Goal: Information Seeking & Learning: Understand process/instructions

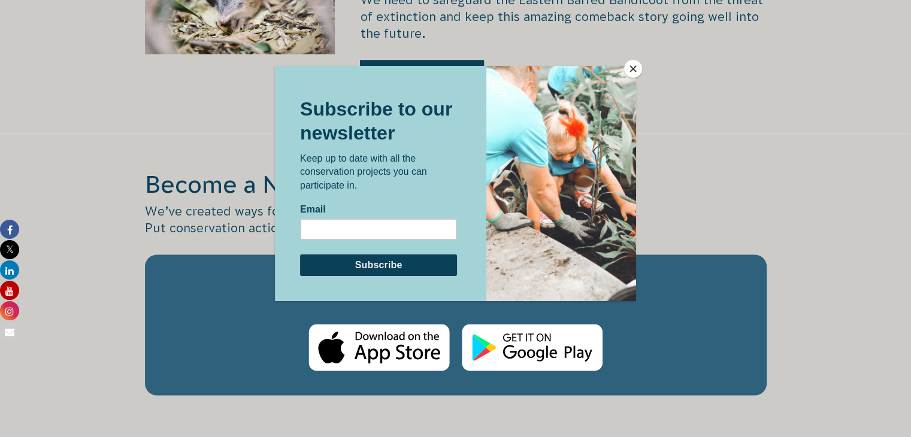
scroll to position [1976, 0]
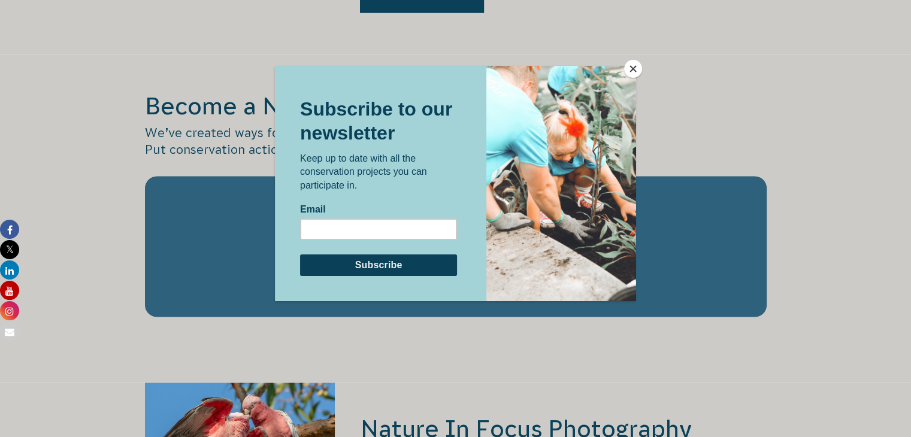
click at [636, 68] on button "Close" at bounding box center [633, 69] width 18 height 18
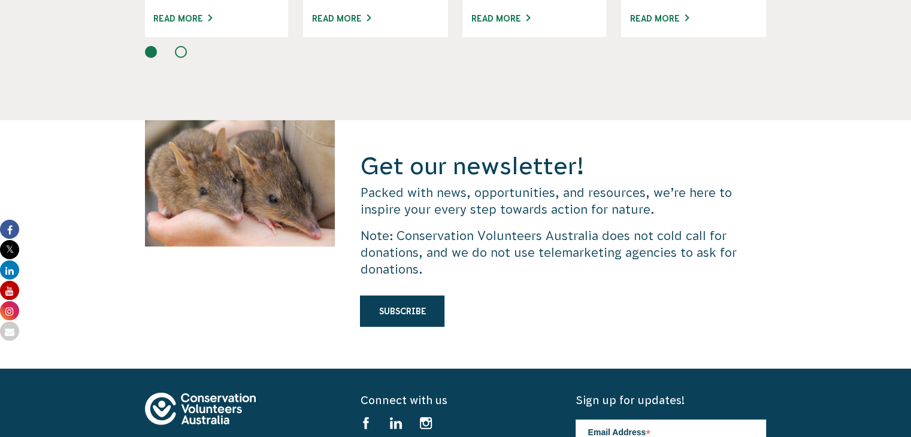
scroll to position [3114, 0]
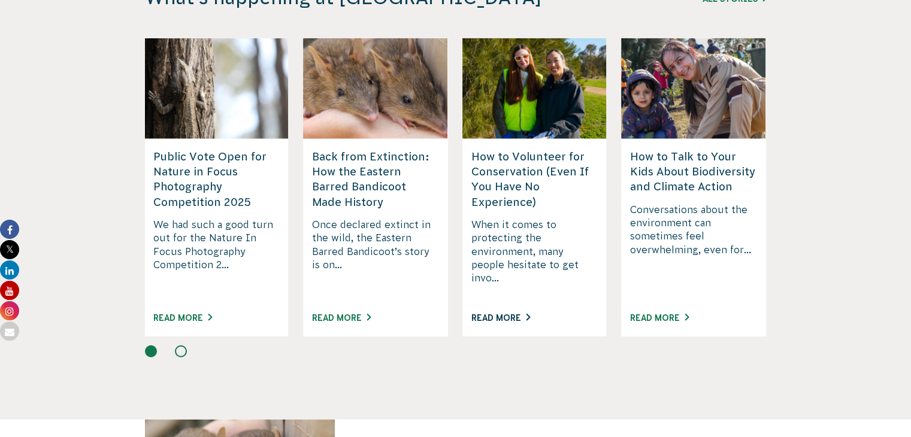
click at [509, 313] on link "Read More" at bounding box center [500, 318] width 59 height 10
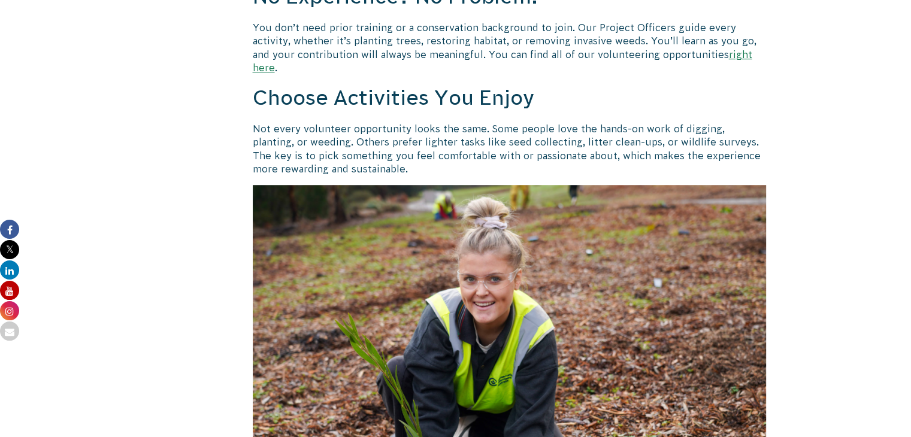
scroll to position [779, 0]
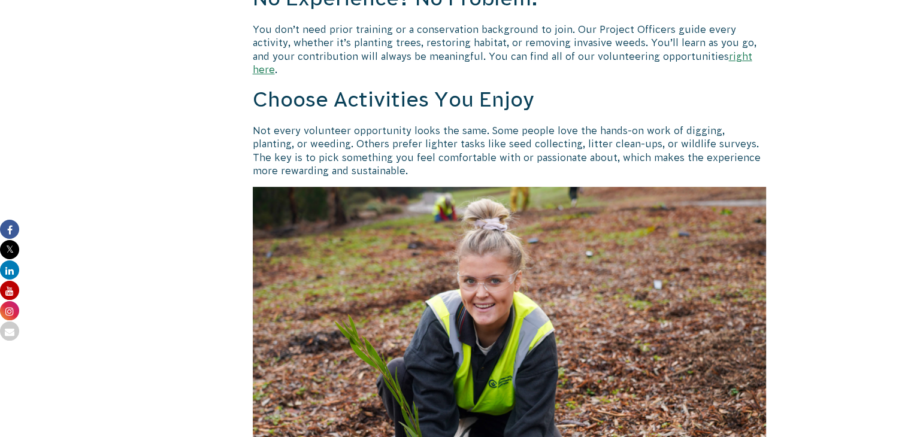
click at [679, 56] on link "right here" at bounding box center [502, 63] width 499 height 24
